Goal: Information Seeking & Learning: Learn about a topic

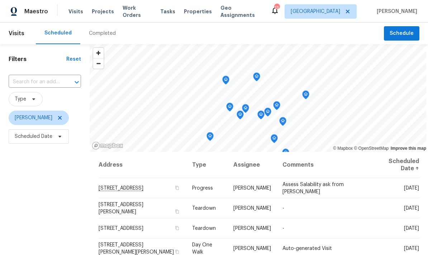
scroll to position [-4, 0]
click at [144, 186] on span "[STREET_ADDRESS]" at bounding box center [121, 188] width 45 height 5
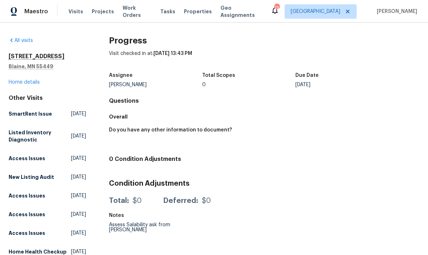
click at [17, 80] on link "Home details" at bounding box center [24, 82] width 31 height 5
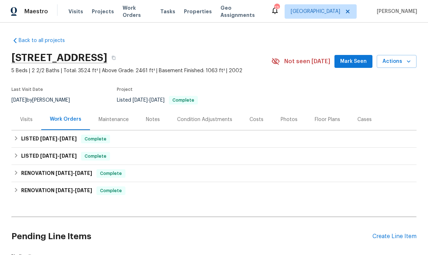
click at [288, 119] on div "Photos" at bounding box center [289, 119] width 17 height 7
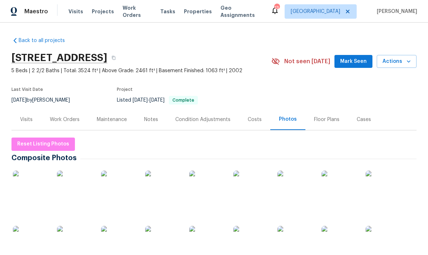
click at [79, 195] on img at bounding box center [75, 188] width 36 height 36
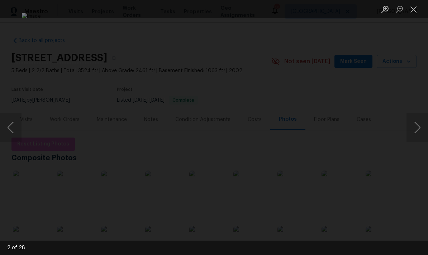
click at [418, 129] on button "Next image" at bounding box center [418, 127] width 22 height 29
click at [417, 131] on button "Next image" at bounding box center [418, 127] width 22 height 29
click at [415, 132] on button "Next image" at bounding box center [418, 127] width 22 height 29
click at [419, 128] on button "Next image" at bounding box center [418, 127] width 22 height 29
click at [417, 123] on button "Next image" at bounding box center [418, 127] width 22 height 29
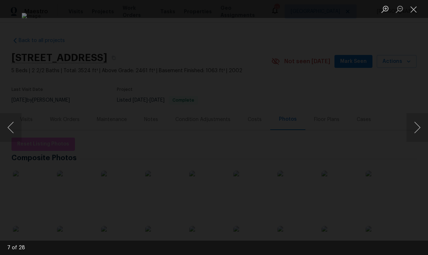
click at [419, 121] on button "Next image" at bounding box center [418, 127] width 22 height 29
click at [415, 128] on button "Next image" at bounding box center [418, 127] width 22 height 29
click at [418, 128] on button "Next image" at bounding box center [418, 127] width 22 height 29
click at [420, 123] on button "Next image" at bounding box center [418, 127] width 22 height 29
click at [418, 126] on button "Next image" at bounding box center [418, 127] width 22 height 29
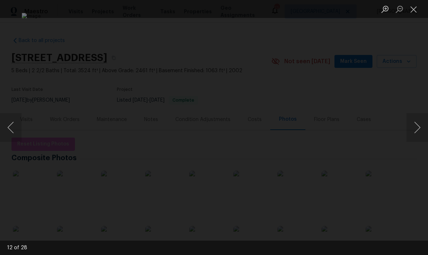
click at [420, 126] on button "Next image" at bounding box center [418, 127] width 22 height 29
click at [421, 123] on button "Next image" at bounding box center [418, 127] width 22 height 29
click at [423, 126] on button "Next image" at bounding box center [418, 127] width 22 height 29
click at [420, 125] on button "Next image" at bounding box center [418, 127] width 22 height 29
click at [419, 124] on button "Next image" at bounding box center [418, 127] width 22 height 29
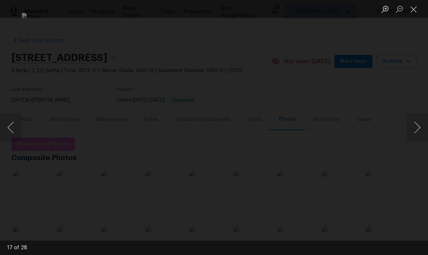
click at [421, 119] on button "Next image" at bounding box center [418, 127] width 22 height 29
click at [410, 124] on button "Next image" at bounding box center [418, 127] width 22 height 29
click at [415, 123] on button "Next image" at bounding box center [418, 127] width 22 height 29
click at [415, 122] on button "Next image" at bounding box center [418, 127] width 22 height 29
click at [419, 128] on button "Next image" at bounding box center [418, 127] width 22 height 29
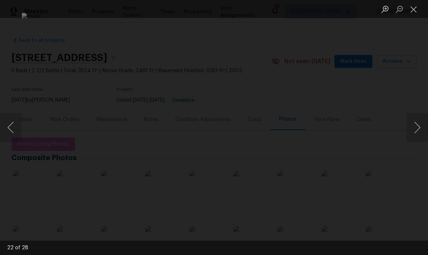
click at [421, 126] on button "Next image" at bounding box center [418, 127] width 22 height 29
click at [416, 124] on button "Next image" at bounding box center [418, 127] width 22 height 29
click at [417, 122] on button "Next image" at bounding box center [418, 127] width 22 height 29
click at [418, 122] on button "Next image" at bounding box center [418, 127] width 22 height 29
click at [418, 126] on button "Next image" at bounding box center [418, 127] width 22 height 29
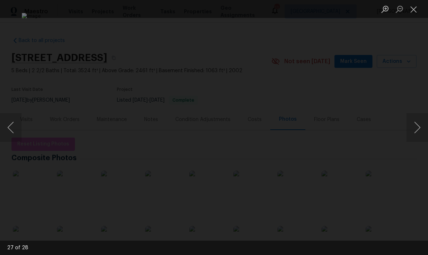
click at [416, 128] on button "Next image" at bounding box center [418, 127] width 22 height 29
click at [417, 124] on button "Next image" at bounding box center [418, 127] width 22 height 29
click at [414, 11] on button "Close lightbox" at bounding box center [414, 9] width 14 height 13
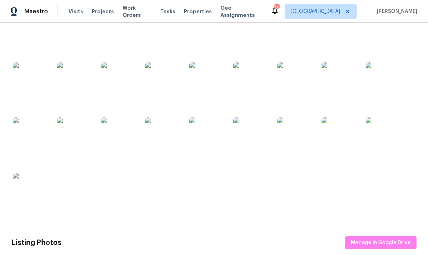
scroll to position [169, 0]
